Goal: Find specific page/section: Find specific page/section

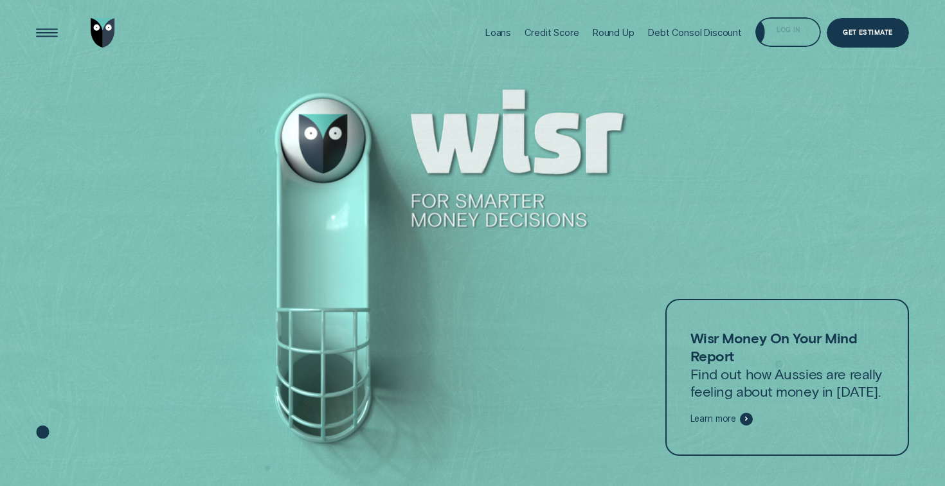
click at [786, 24] on div "Log in" at bounding box center [789, 32] width 66 height 30
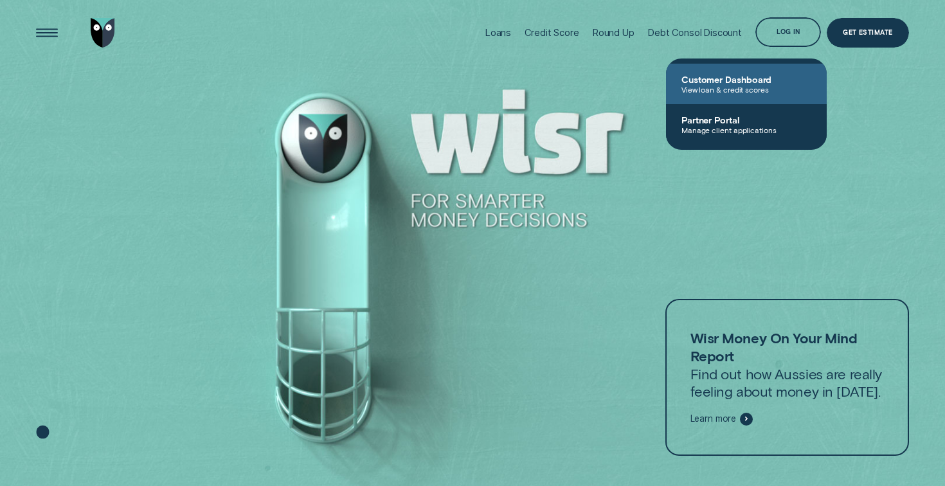
click at [738, 82] on span "Customer Dashboard" at bounding box center [747, 79] width 130 height 11
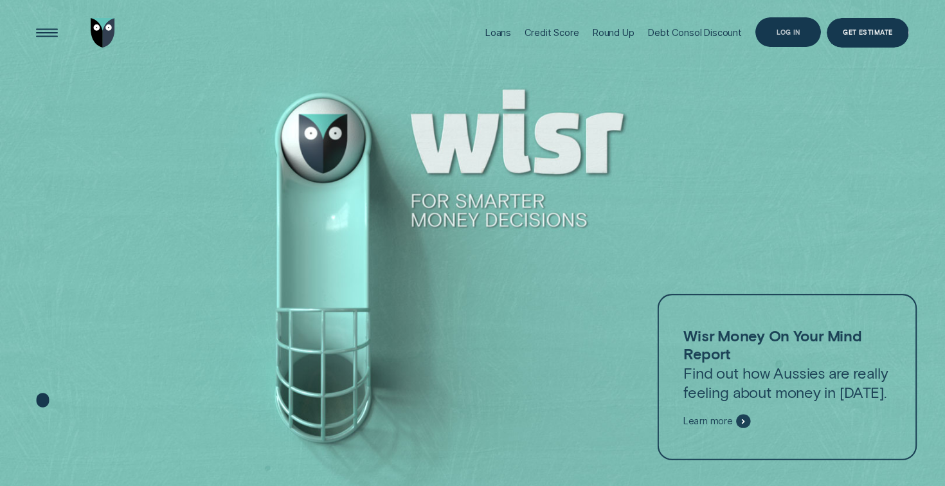
click at [777, 32] on div "Log in" at bounding box center [788, 33] width 23 height 6
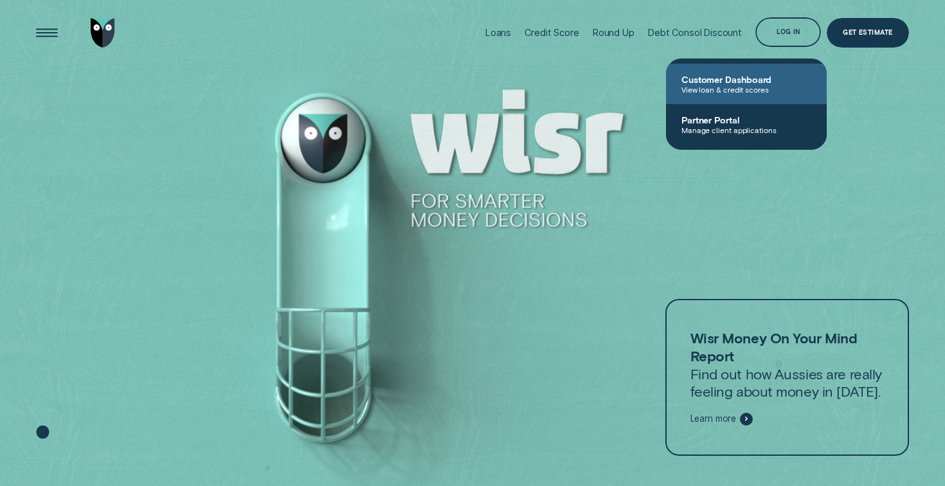
click at [696, 91] on span "View loan & credit scores" at bounding box center [747, 89] width 130 height 9
